Goal: Task Accomplishment & Management: Complete application form

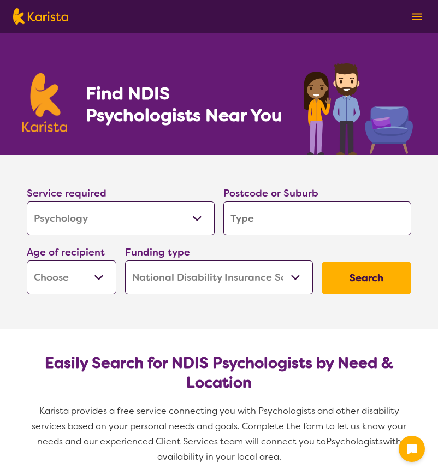
select select "Psychology"
select select "NDIS"
select select "Psychology"
select select "NDIS"
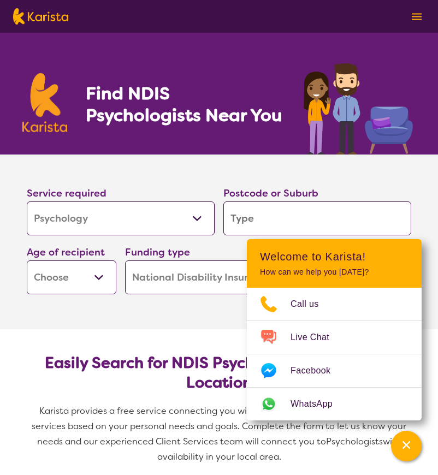
click at [259, 222] on input "search" at bounding box center [317, 218] width 188 height 34
type input "b"
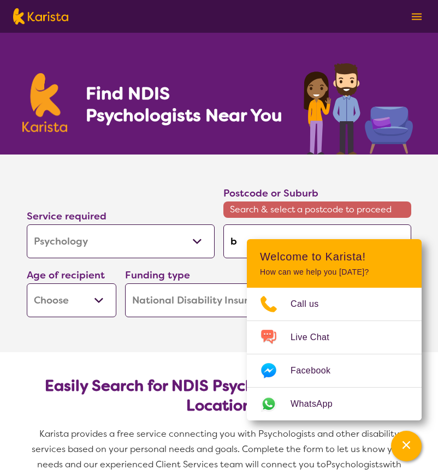
type input "be"
type input "bee"
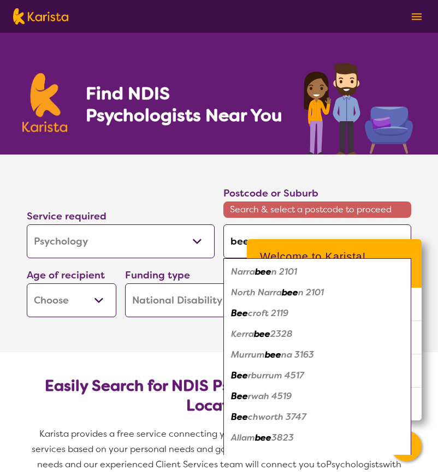
type input "be"
type input "b"
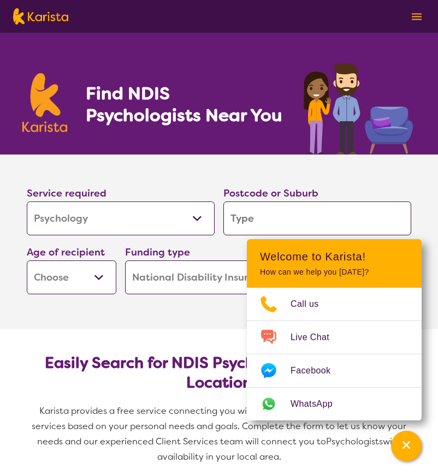
type input "e"
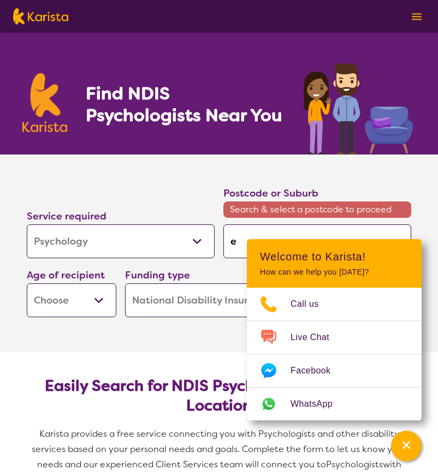
type input "ea"
type input "eag"
type input "eagl"
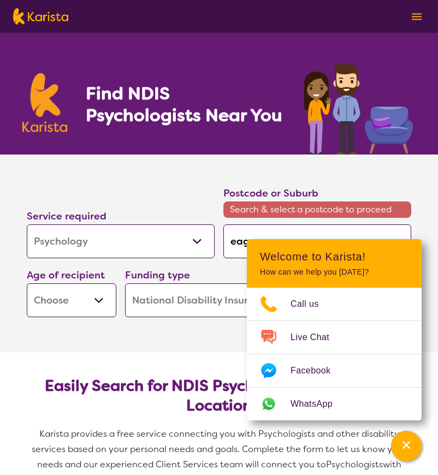
type input "eagl"
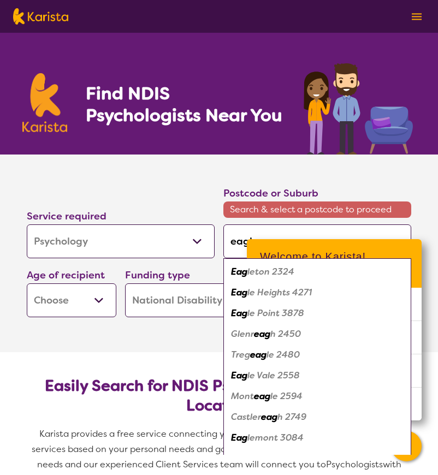
type input "eagle"
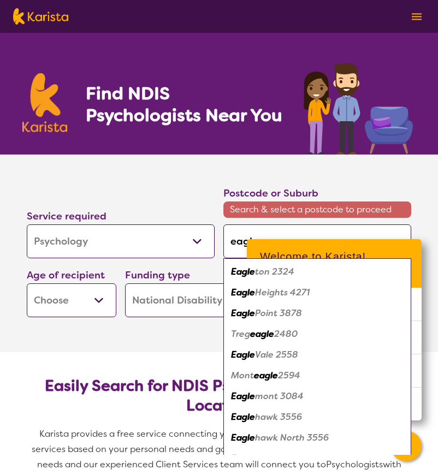
type input "eagleb"
type input "eagleby"
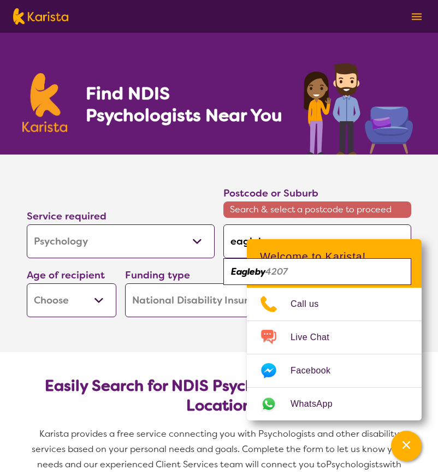
click at [272, 272] on em "4207" at bounding box center [276, 271] width 22 height 11
type input "4207"
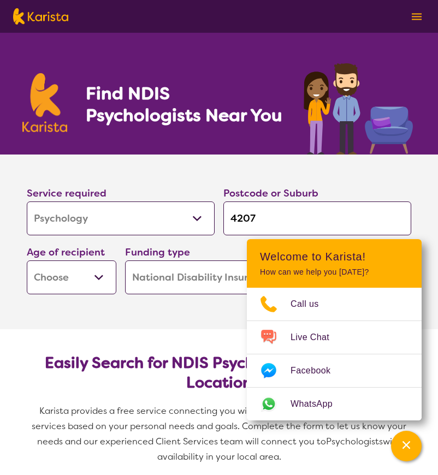
click at [98, 275] on select "Early Childhood - 0 to 9 Child - 10 to 11 Adolescent - 12 to 17 Adult - 18 to 6…" at bounding box center [72, 277] width 90 height 34
select select "AD"
click at [27, 260] on select "Early Childhood - 0 to 9 Child - 10 to 11 Adolescent - 12 to 17 Adult - 18 to 6…" at bounding box center [72, 277] width 90 height 34
select select "AD"
click at [203, 342] on section "Easily Search for NDIS Psychologists by Need & Location Karista provides a free…" at bounding box center [218, 405] width 419 height 152
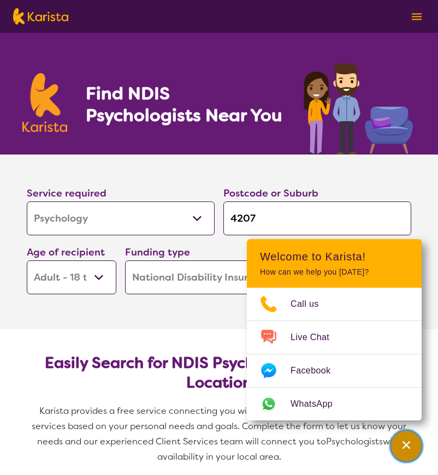
click at [407, 443] on icon "Channel Menu" at bounding box center [406, 445] width 8 height 8
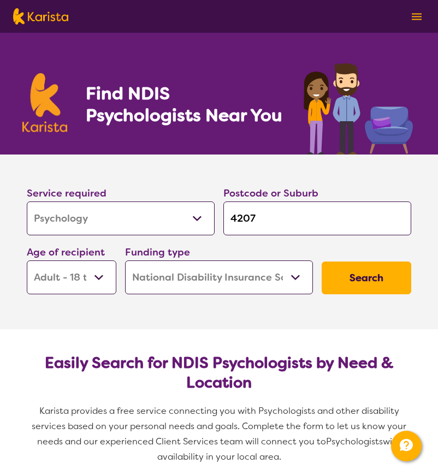
click at [375, 274] on button "Search" at bounding box center [367, 277] width 90 height 33
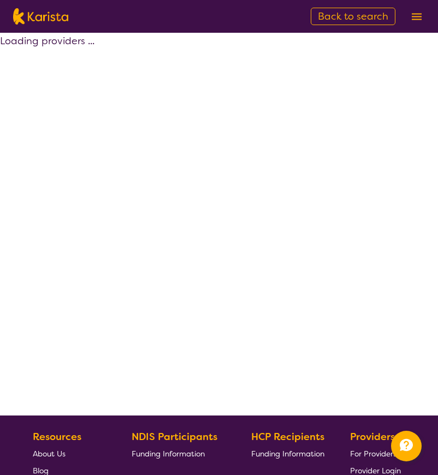
select select "by_score"
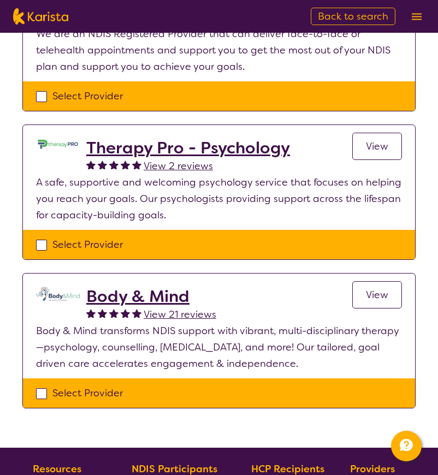
scroll to position [195, 0]
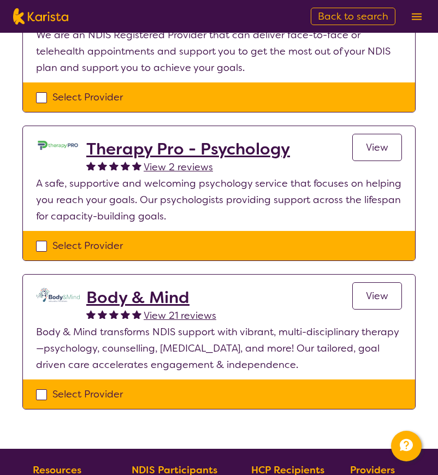
click at [201, 314] on span "View 21 reviews" at bounding box center [180, 315] width 73 height 13
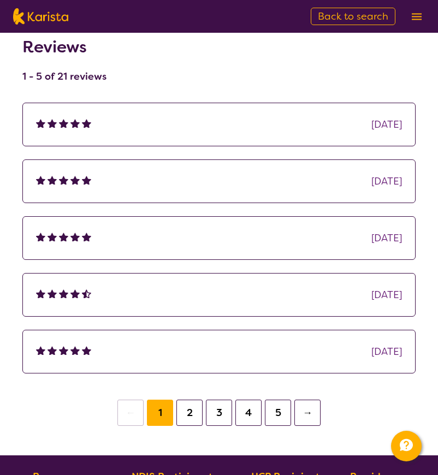
scroll to position [147, 0]
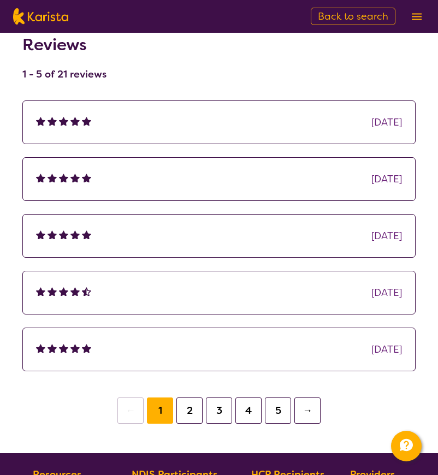
click at [218, 416] on button "3" at bounding box center [219, 410] width 26 height 26
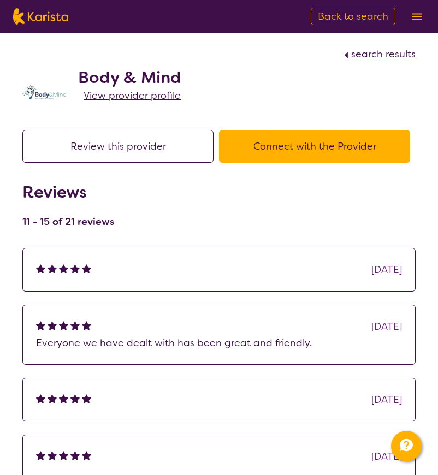
click at [323, 145] on button "Connect with the Provider" at bounding box center [314, 146] width 191 height 33
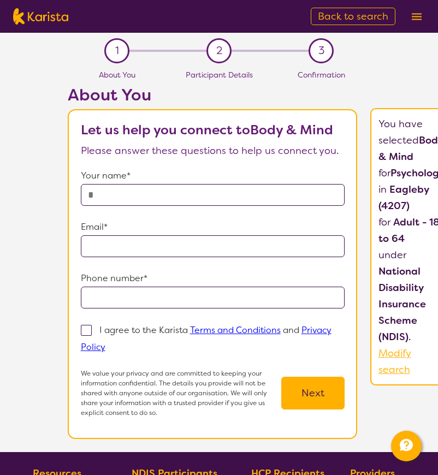
click at [154, 195] on input "text" at bounding box center [213, 195] width 264 height 22
type input "**********"
click at [144, 247] on input "email" at bounding box center [213, 246] width 264 height 22
type input "**********"
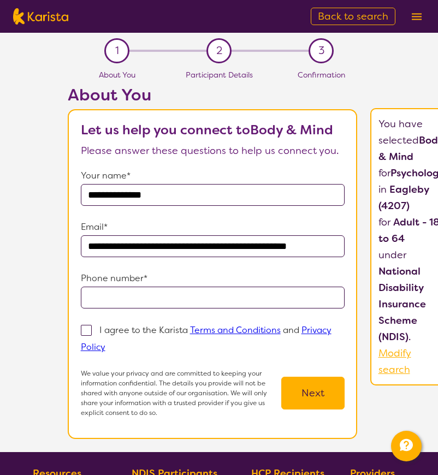
click at [152, 296] on input "tel" at bounding box center [213, 298] width 264 height 22
type input "**********"
click at [92, 330] on span at bounding box center [86, 330] width 11 height 11
click at [105, 343] on input "I agree to the Karista Terms and Conditions and Privacy Policy" at bounding box center [108, 346] width 7 height 7
checkbox input "true"
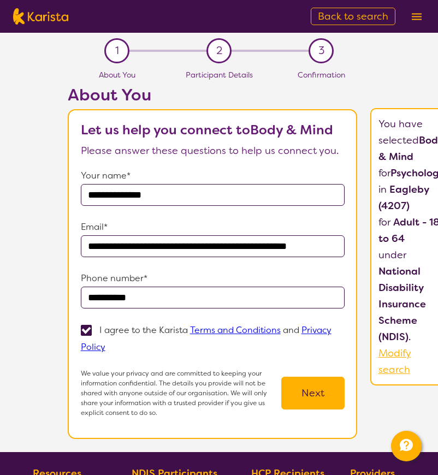
click at [339, 393] on button "Next" at bounding box center [312, 393] width 63 height 33
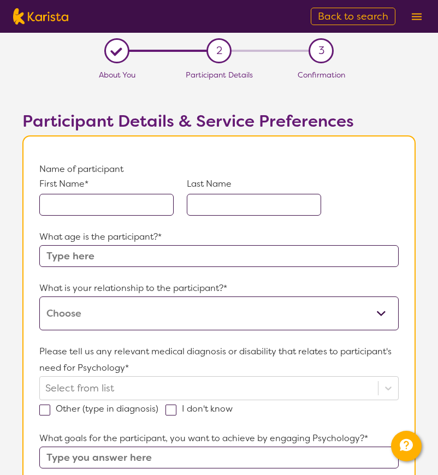
click at [97, 206] on input "text" at bounding box center [106, 205] width 134 height 22
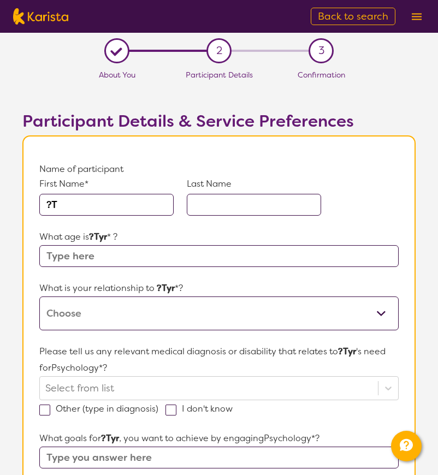
type input "?"
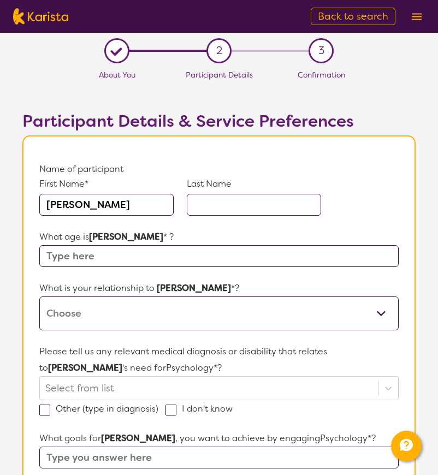
type input "[PERSON_NAME]"
click at [218, 204] on input "text" at bounding box center [254, 205] width 134 height 22
type input "[PERSON_NAME]"
click at [103, 253] on input "text" at bounding box center [218, 256] width 359 height 22
type input "34"
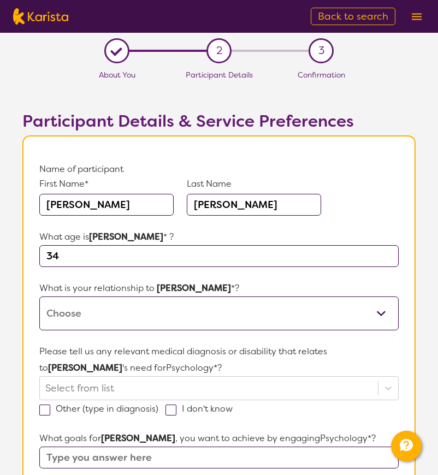
click at [138, 313] on select "This request is for myself I am their parent I am their child I am their spouse…" at bounding box center [218, 313] width 359 height 34
select select "I am their Support Coordinator"
click at [39, 296] on select "This request is for myself I am their parent I am their child I am their spouse…" at bounding box center [218, 313] width 359 height 34
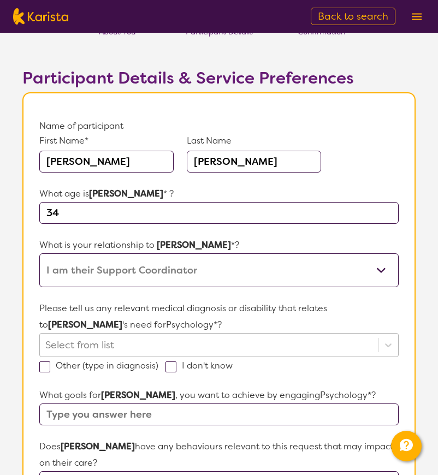
click at [101, 357] on div "Select from list" at bounding box center [218, 345] width 359 height 24
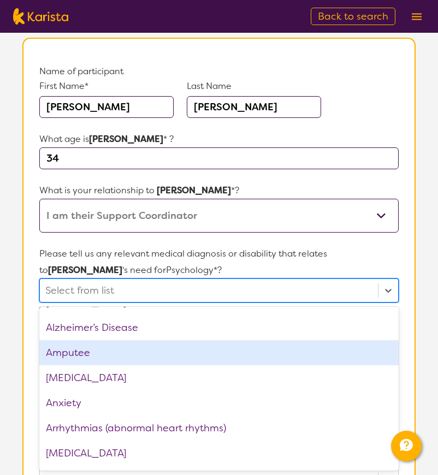
scroll to position [50, 0]
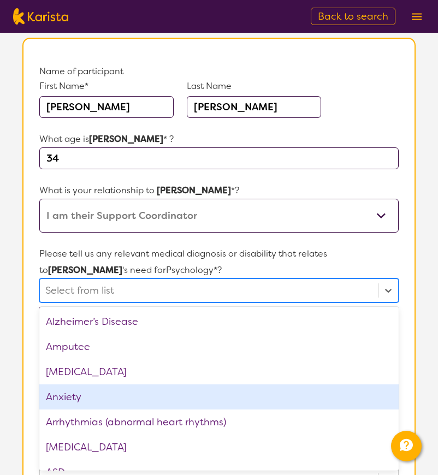
click at [81, 396] on div "Anxiety" at bounding box center [218, 396] width 359 height 25
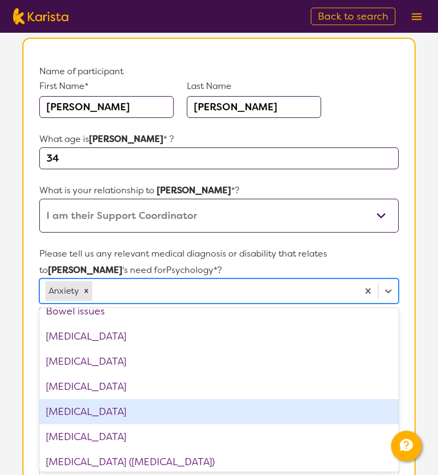
scroll to position [289, 0]
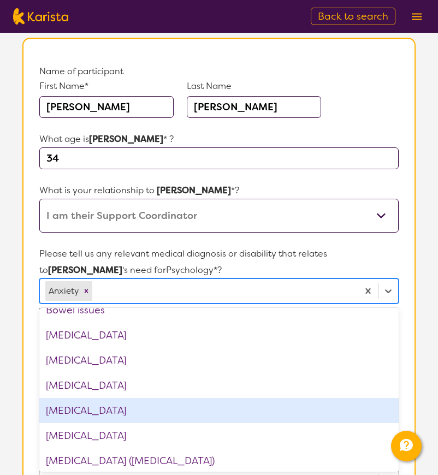
click at [97, 411] on div "[MEDICAL_DATA]" at bounding box center [218, 410] width 359 height 25
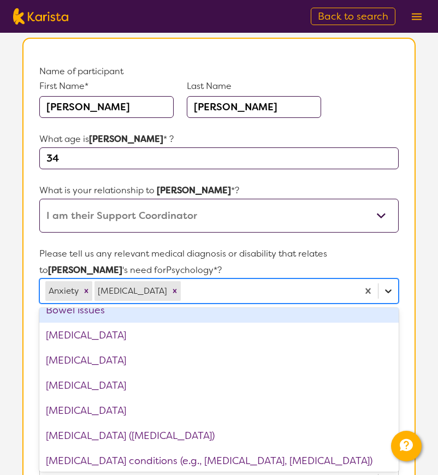
click at [389, 292] on icon at bounding box center [388, 291] width 11 height 11
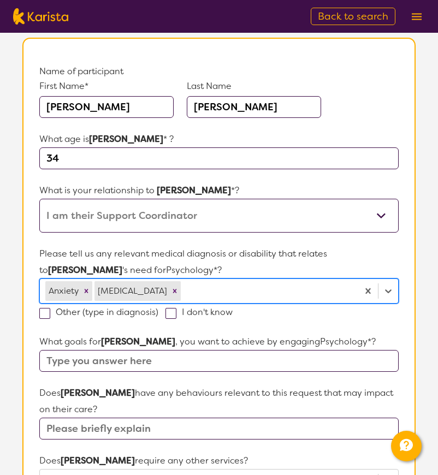
click at [53, 355] on input "text" at bounding box center [218, 361] width 359 height 22
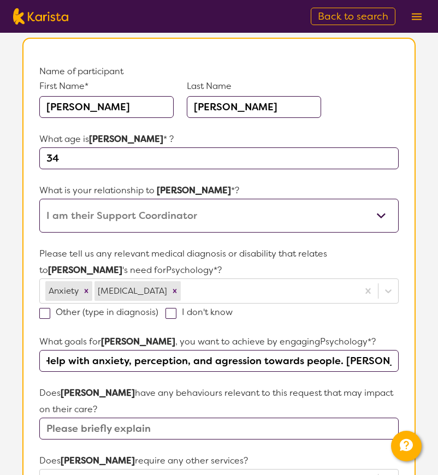
scroll to position [0, 0]
type input "Help with anxiety, perception, and agression towards people."
click at [76, 431] on input "text" at bounding box center [218, 429] width 359 height 22
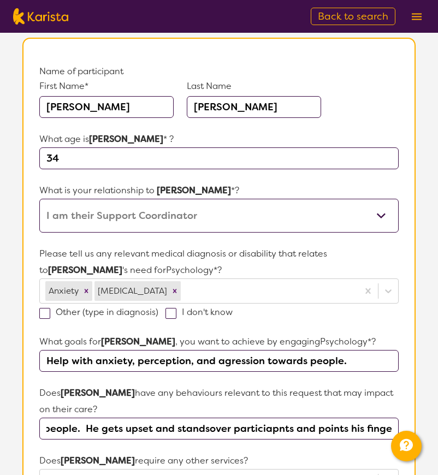
scroll to position [0, 461]
click at [148, 427] on input "[PERSON_NAME] misinterprets what people say to him and goes from joking to scre…" at bounding box center [218, 429] width 359 height 22
click at [208, 429] on input "[PERSON_NAME] misinterprets what people say to him and goes from joking to scre…" at bounding box center [218, 429] width 359 height 22
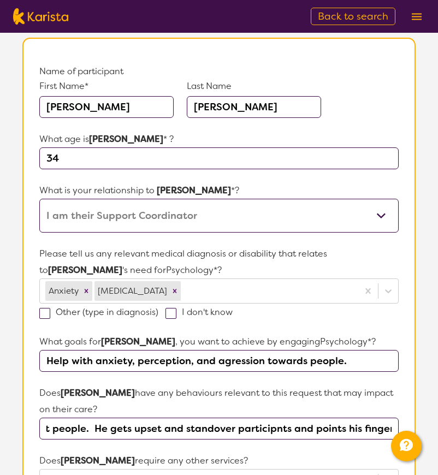
click at [215, 429] on input "[PERSON_NAME] misinterprets what people say to him and goes from joking to scre…" at bounding box center [218, 429] width 359 height 22
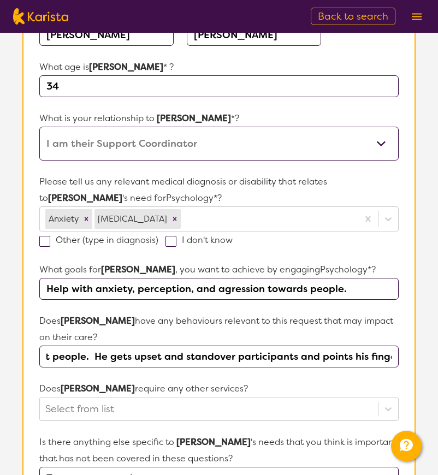
scroll to position [177, 0]
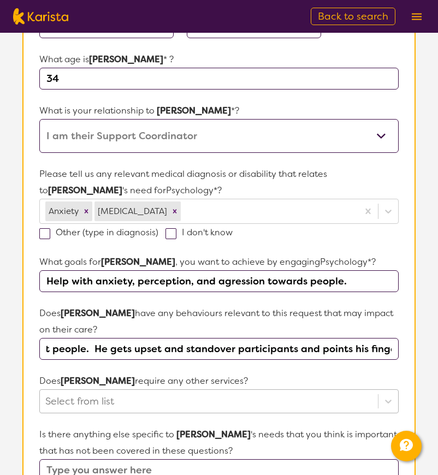
type input "[PERSON_NAME] misinterprets what people say to him and goes from joking to scre…"
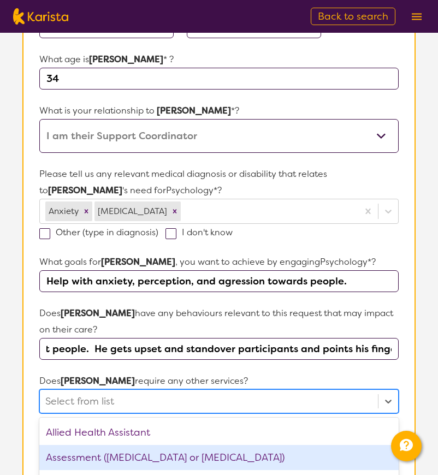
click at [85, 399] on div "option Assessment ([MEDICAL_DATA] or [MEDICAL_DATA]) focused, 2 of 21. 21 resul…" at bounding box center [218, 401] width 359 height 24
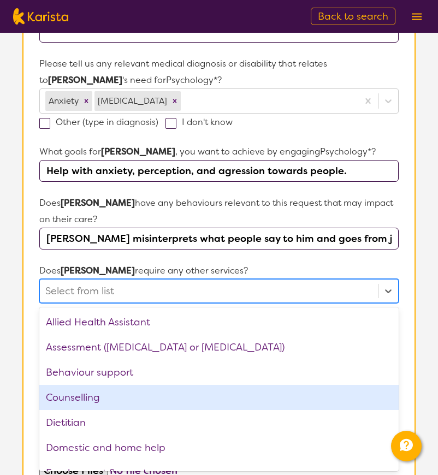
scroll to position [288, 0]
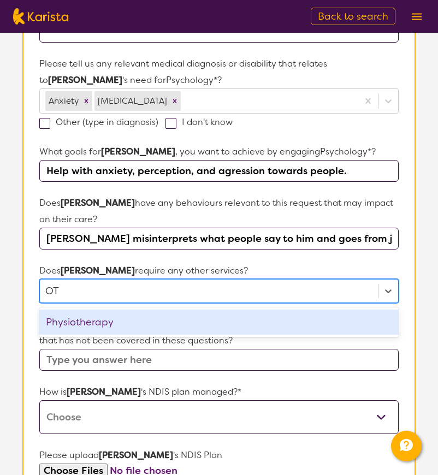
type input "O"
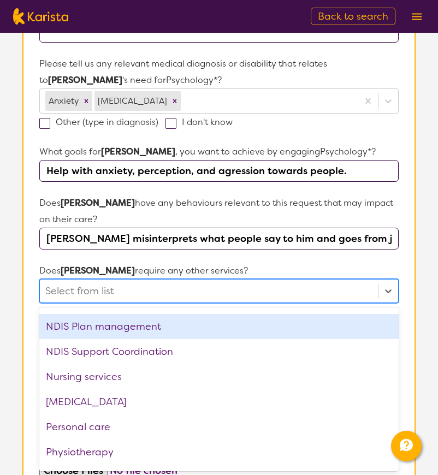
scroll to position [231, 0]
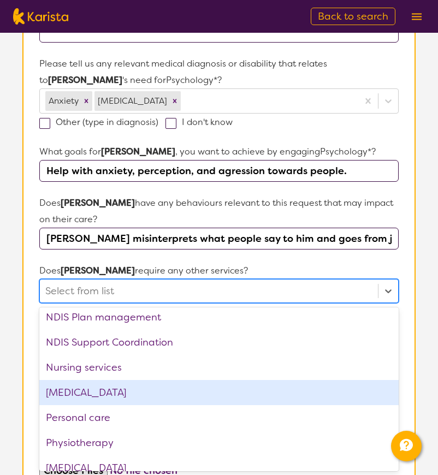
click at [130, 387] on div "[MEDICAL_DATA]" at bounding box center [218, 392] width 359 height 25
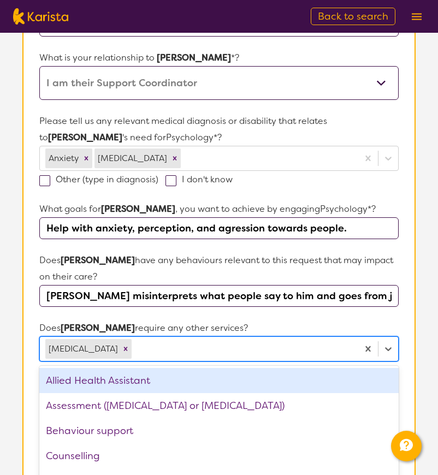
scroll to position [0, 0]
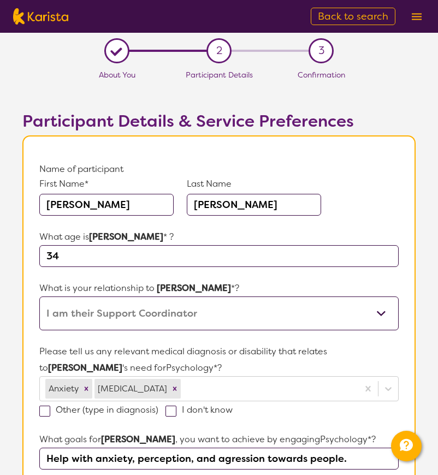
click at [118, 49] on div "L" at bounding box center [116, 51] width 17 height 17
